Goal: Task Accomplishment & Management: Manage account settings

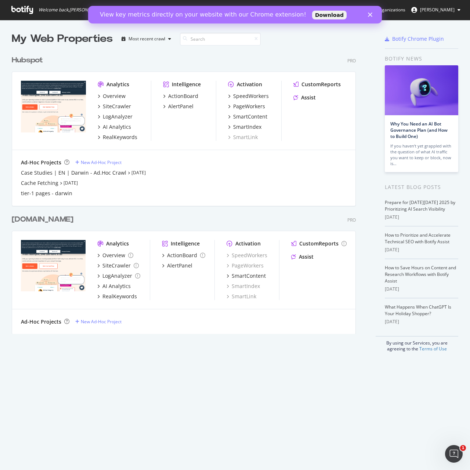
click at [32, 56] on div "Hubspot" at bounding box center [27, 60] width 31 height 11
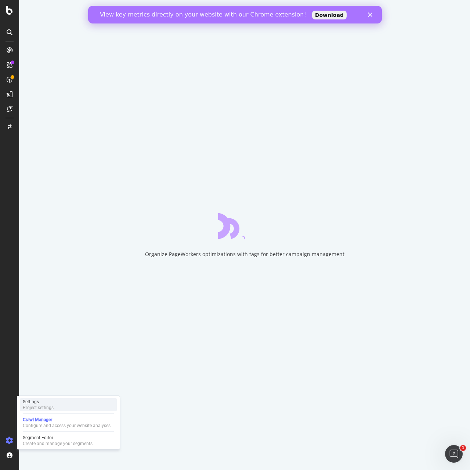
click at [42, 402] on div "Settings" at bounding box center [38, 402] width 31 height 6
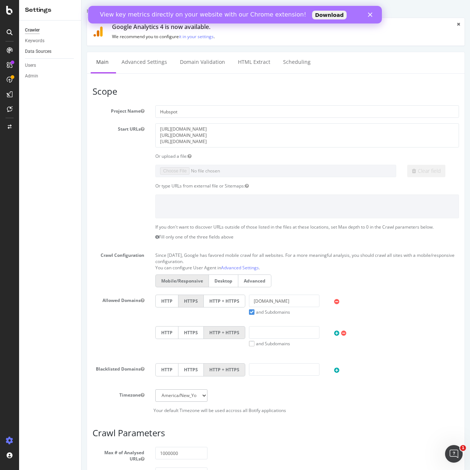
click at [56, 54] on link "Data Sources" at bounding box center [50, 52] width 51 height 8
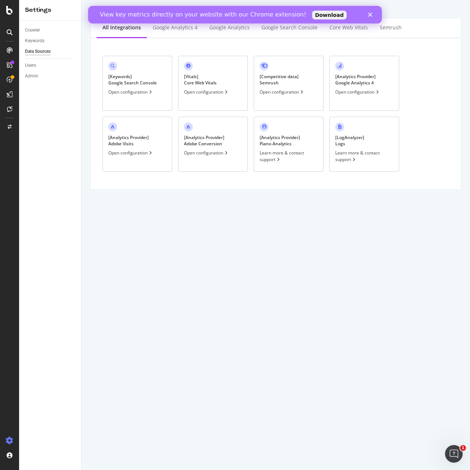
click at [53, 52] on link "Data Sources" at bounding box center [50, 52] width 51 height 8
click at [180, 77] on div "[ Vitals ] Core Web Vitals Open configuration" at bounding box center [213, 83] width 70 height 55
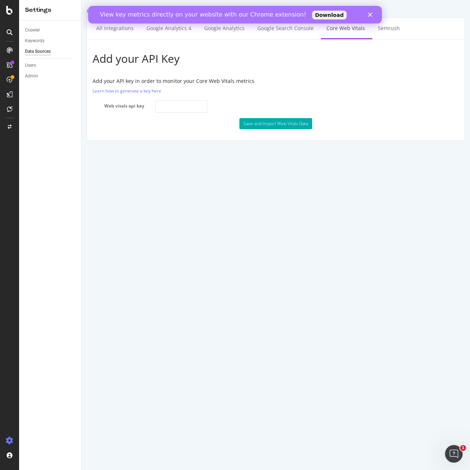
click at [42, 50] on div "Data Sources" at bounding box center [38, 52] width 26 height 8
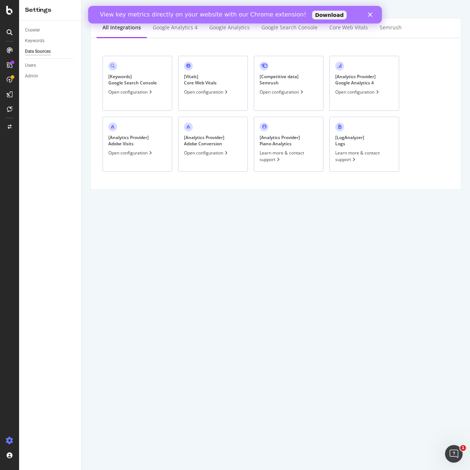
click at [107, 66] on div "[ Keywords ] Google Search Console Open configuration" at bounding box center [137, 83] width 70 height 55
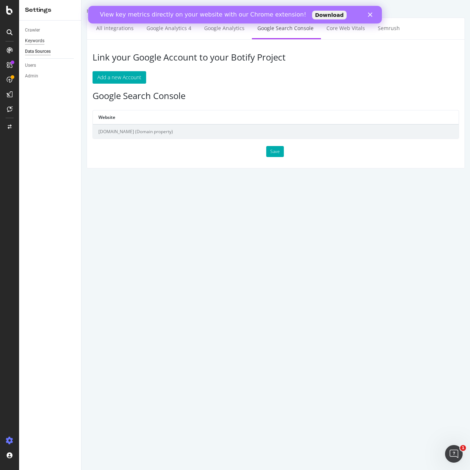
click at [30, 42] on div "Keywords" at bounding box center [34, 41] width 19 height 8
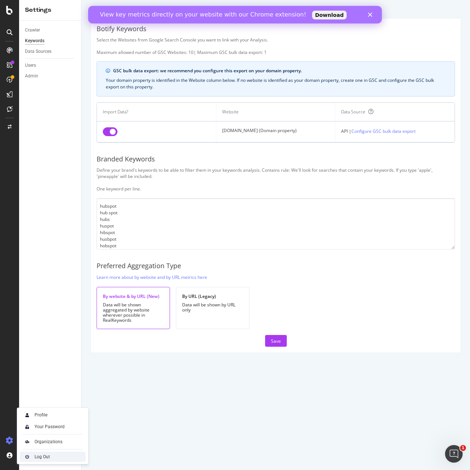
click at [46, 458] on div "Log Out" at bounding box center [42, 457] width 15 height 6
